Goal: Find contact information: Find contact information

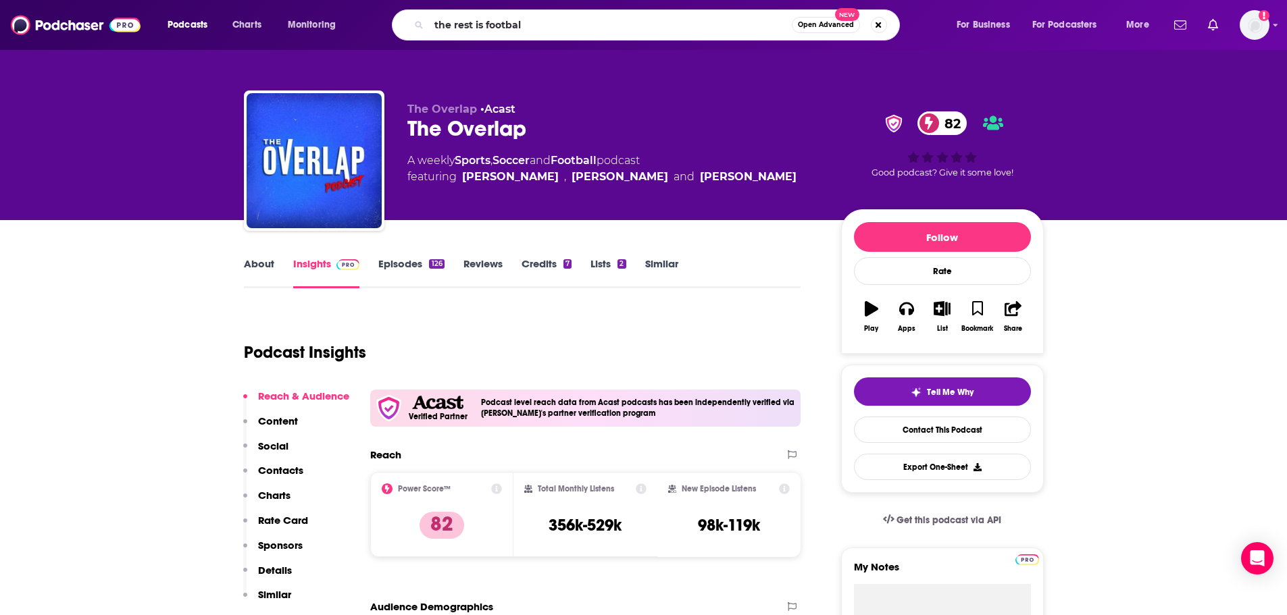
type input "the rest is football"
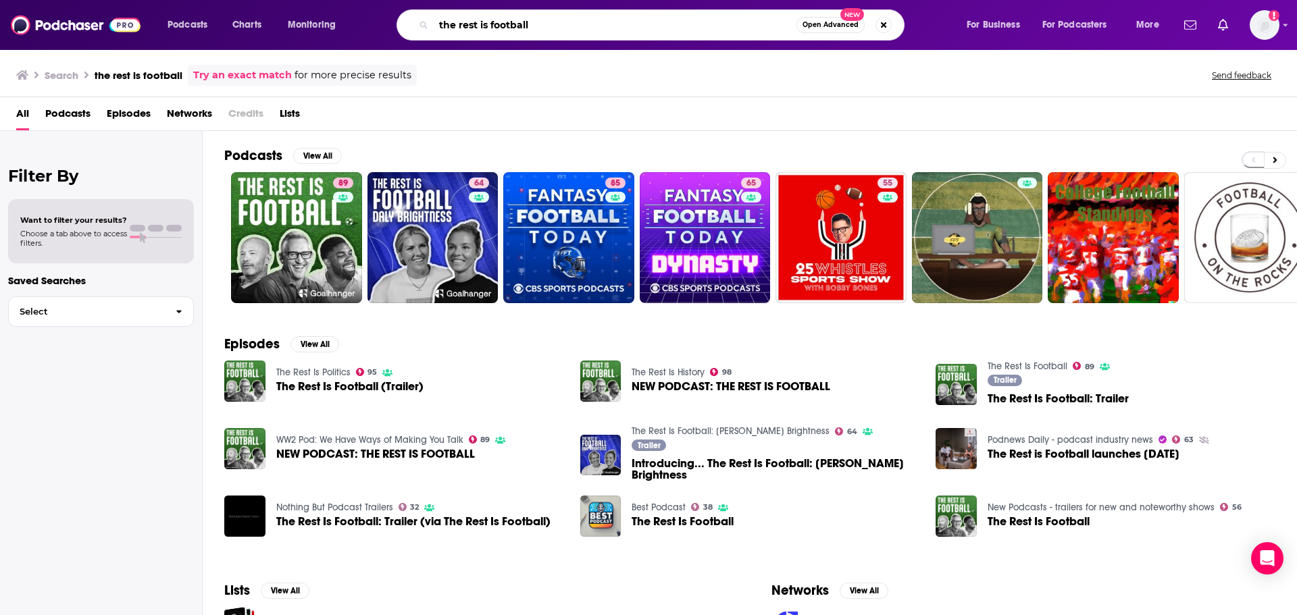
drag, startPoint x: 652, startPoint y: 21, endPoint x: 335, endPoint y: 8, distance: 317.7
click at [335, 8] on div "Podcasts Charts Monitoring the rest is football Open Advanced New For Business …" at bounding box center [648, 25] width 1297 height 50
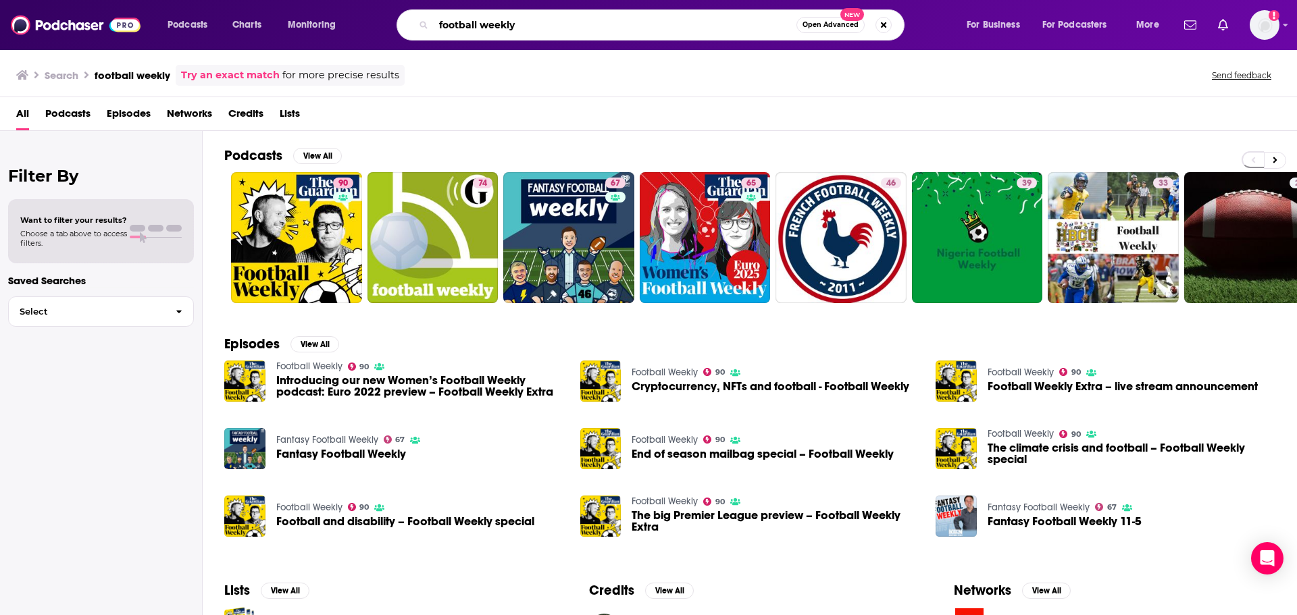
drag, startPoint x: 534, startPoint y: 30, endPoint x: 380, endPoint y: 17, distance: 155.2
click at [380, 17] on div "football weekly Open Advanced New" at bounding box center [663, 24] width 577 height 31
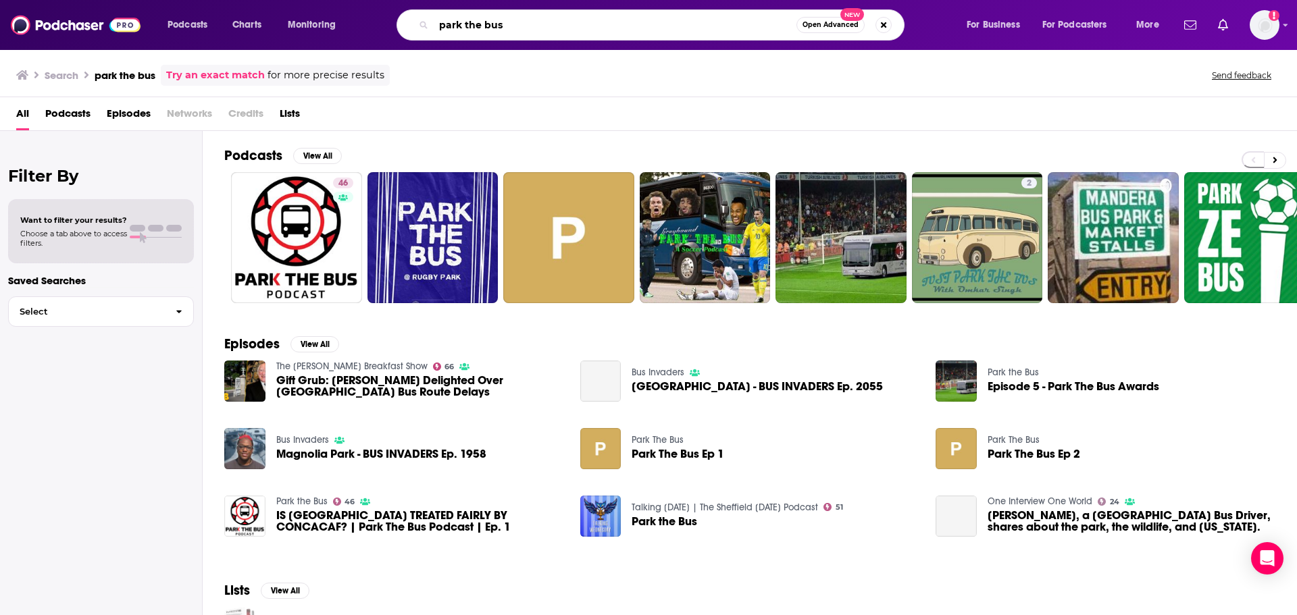
drag, startPoint x: 513, startPoint y: 21, endPoint x: 391, endPoint y: 16, distance: 121.7
click at [391, 16] on div "park the bus Open Advanced New" at bounding box center [663, 24] width 577 height 31
type input "sky sports premier league podcast"
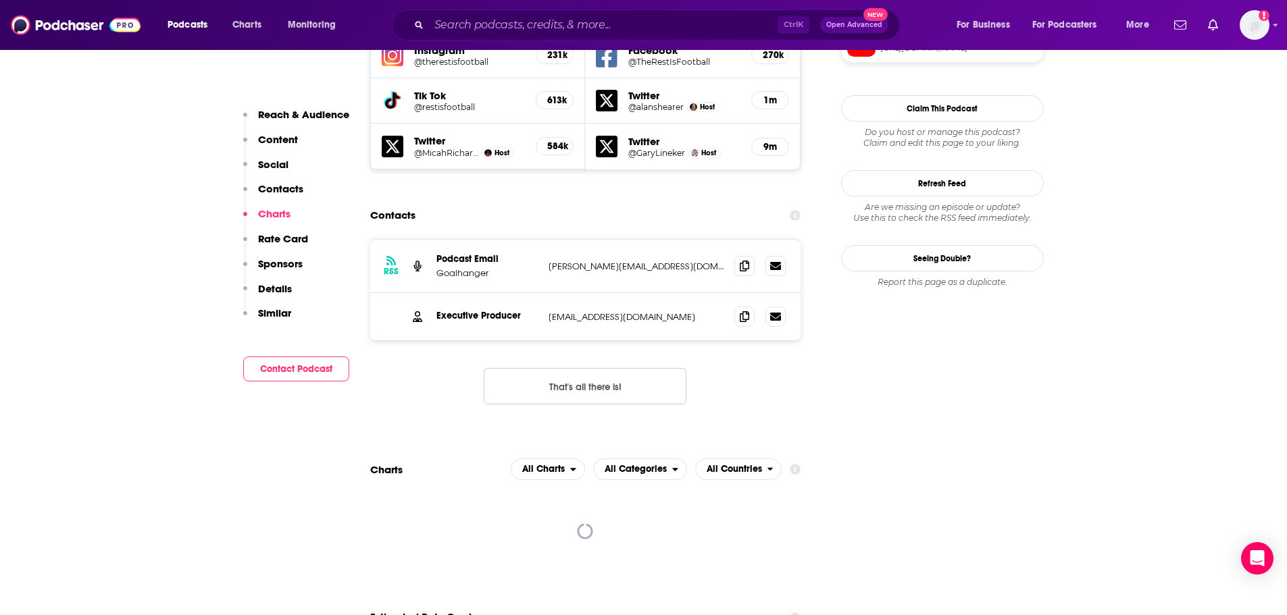
scroll to position [1081, 0]
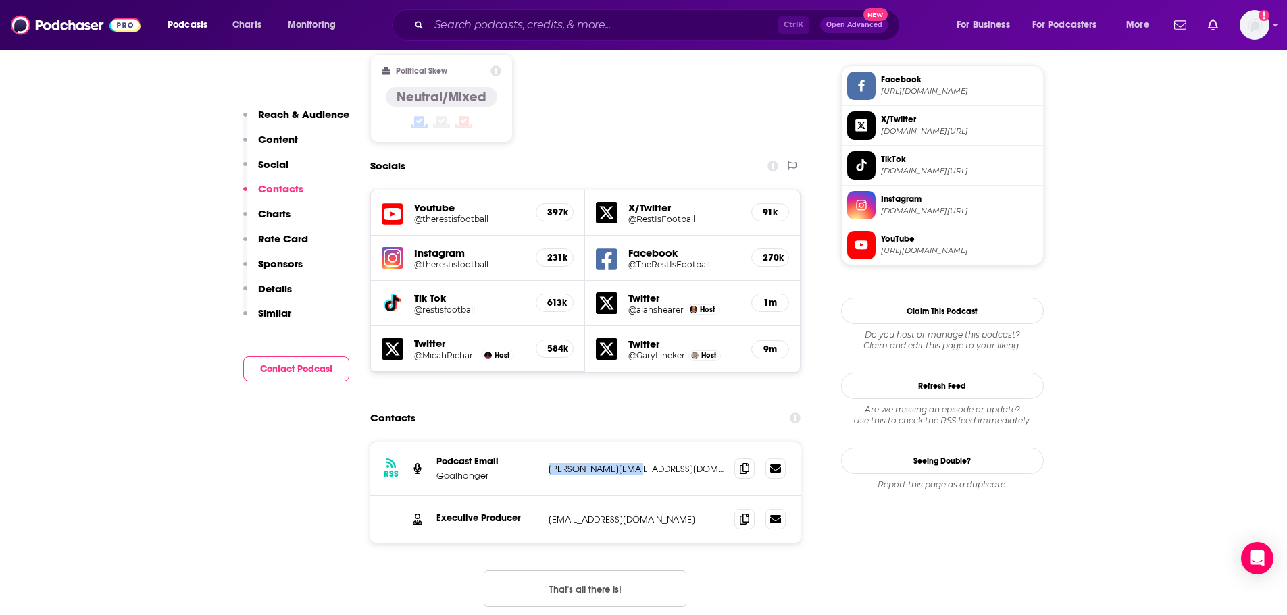
drag, startPoint x: 654, startPoint y: 421, endPoint x: 548, endPoint y: 417, distance: 106.1
click at [548, 463] on p "tom@goalhanger.com" at bounding box center [636, 468] width 176 height 11
copy p "tom@goalhanger.com"
drag, startPoint x: 690, startPoint y: 477, endPoint x: 540, endPoint y: 476, distance: 149.3
click at [540, 496] on div "Executive Producer jackwdavenport@gmail.com jackwdavenport@gmail.com" at bounding box center [585, 519] width 431 height 47
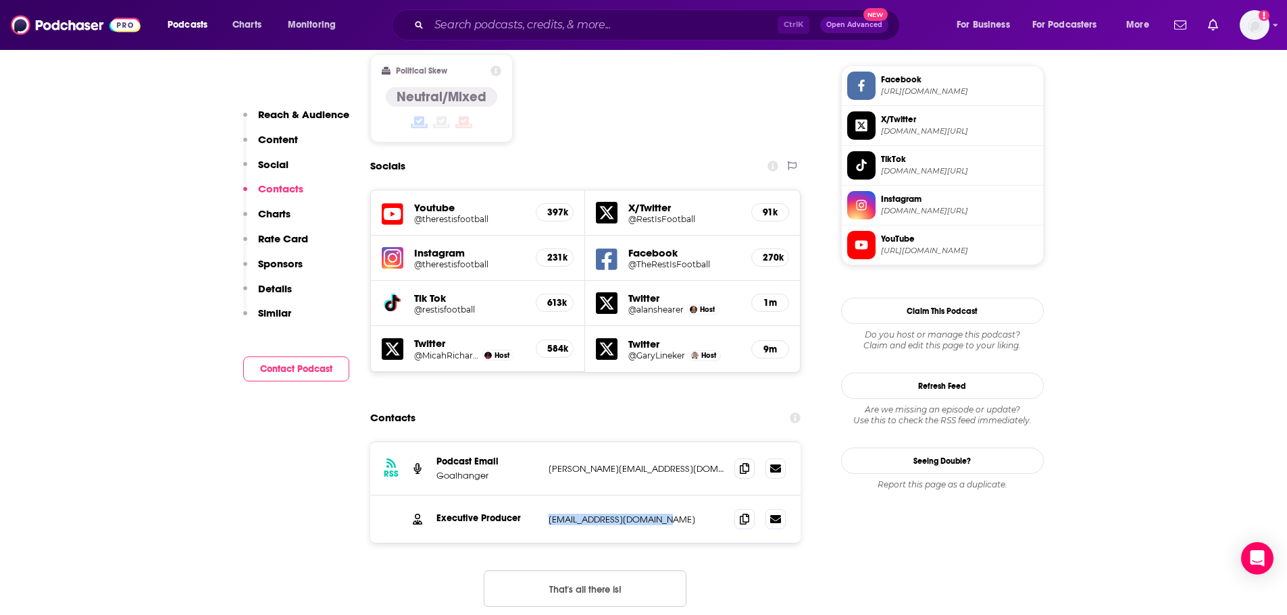
copy div "jackwdavenport@gmail.com"
